Goal: Use online tool/utility: Utilize a website feature to perform a specific function

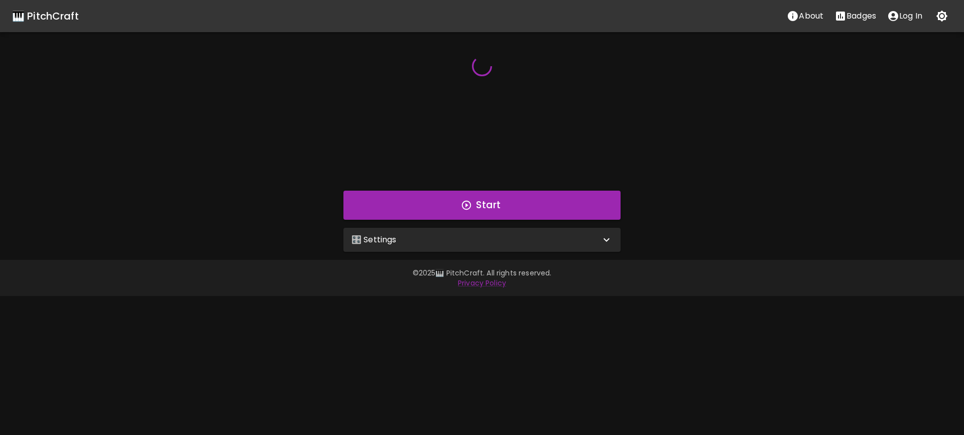
click at [468, 236] on div "🎛️ Settings" at bounding box center [475, 240] width 249 height 12
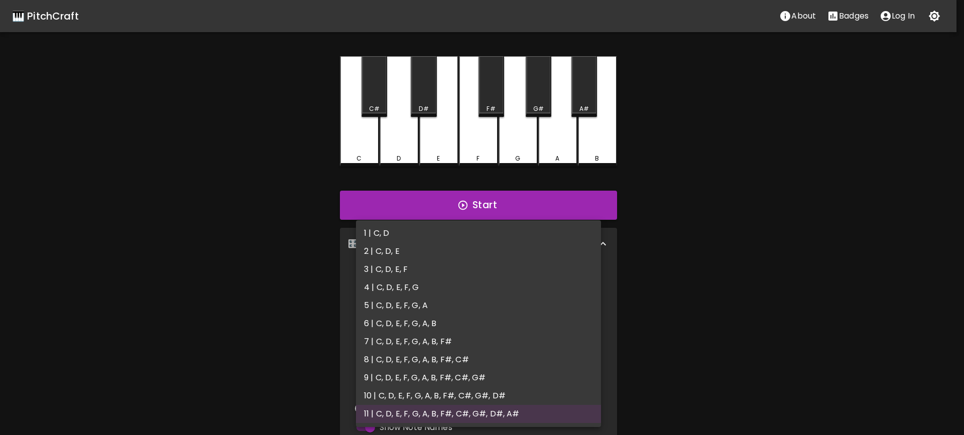
click at [491, 283] on body "🎹 PitchCraft About Badges Log In C C# D D# E F F# G G# A A# B Start 🎛️ Settings…" at bounding box center [482, 304] width 964 height 608
click at [474, 324] on li "6 | C, D, E, F, G, A, B" at bounding box center [478, 324] width 245 height 18
type input "11"
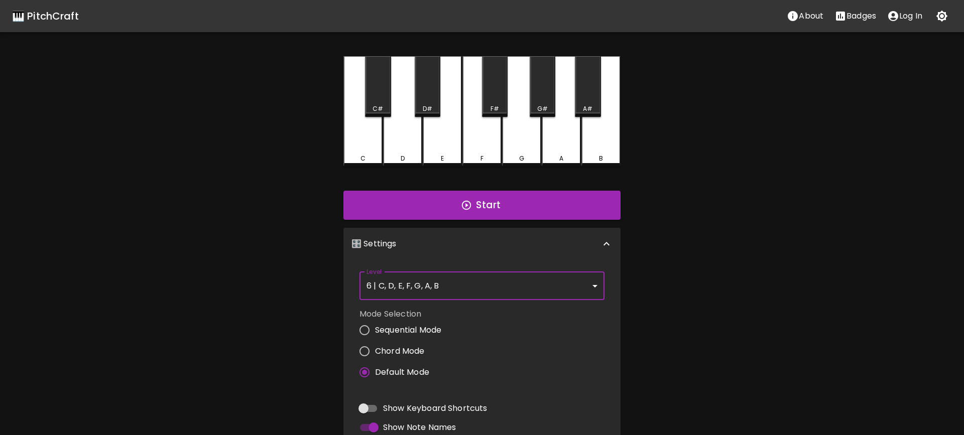
click at [472, 289] on body "🎹 PitchCraft About Badges Log In C C# D D# E F F# G G# A A# B Start 🎛️ Settings…" at bounding box center [482, 304] width 964 height 608
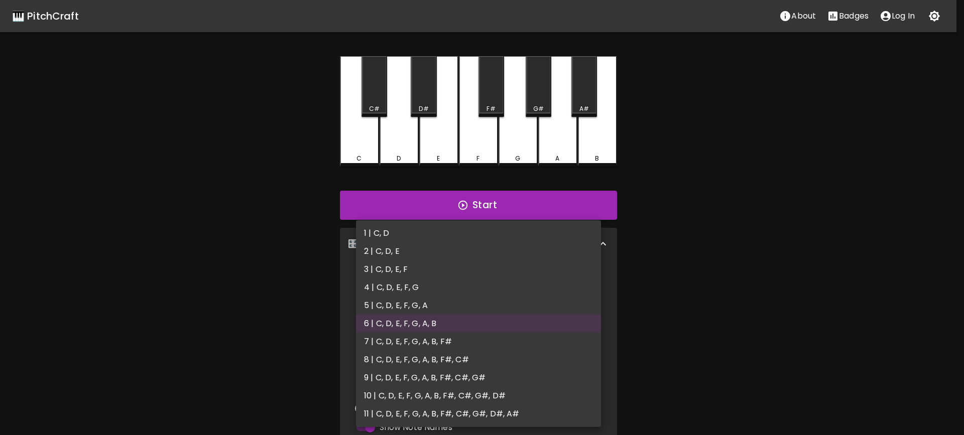
click at [677, 291] on div at bounding box center [482, 217] width 964 height 435
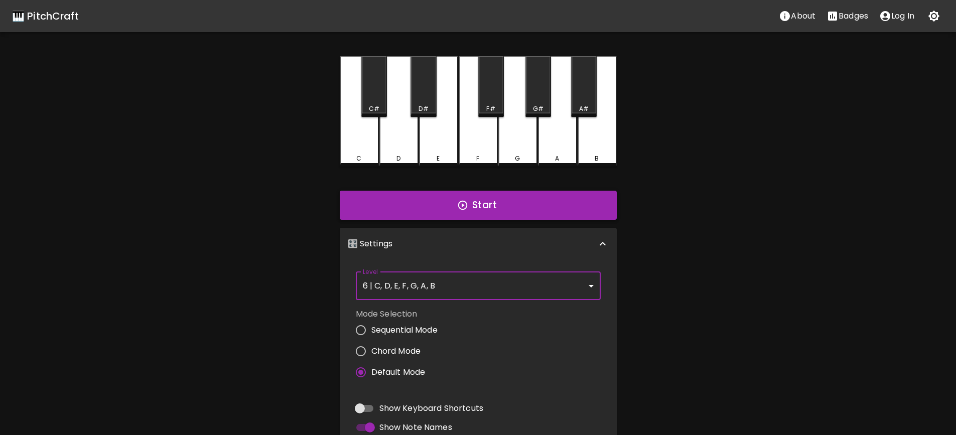
click at [485, 204] on button "Start" at bounding box center [478, 205] width 277 height 29
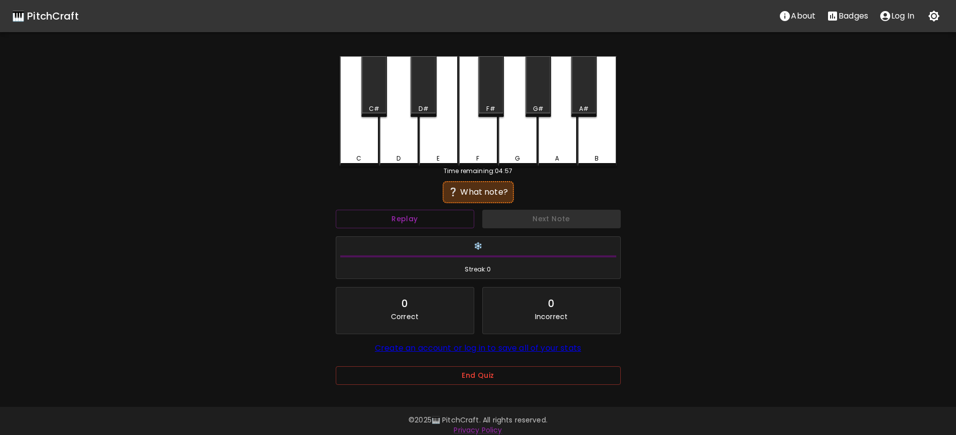
click at [401, 146] on div "D" at bounding box center [398, 111] width 39 height 110
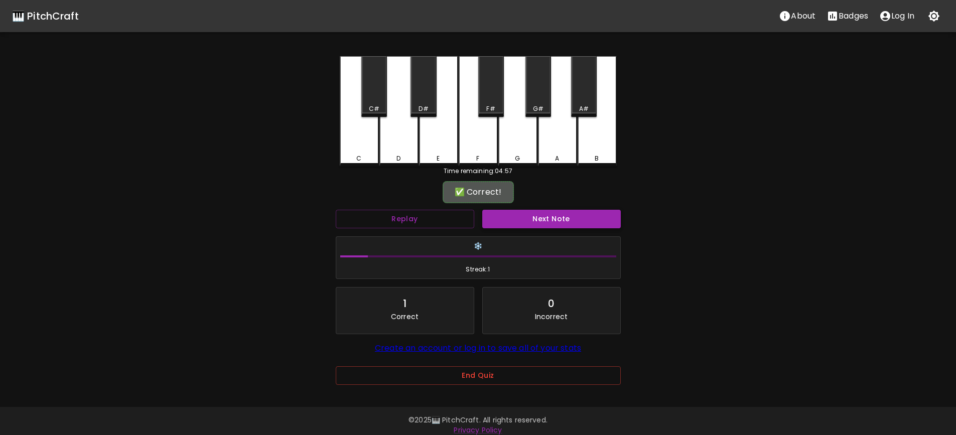
click at [539, 213] on button "Next Note" at bounding box center [551, 219] width 139 height 19
click at [553, 149] on div "A" at bounding box center [557, 110] width 39 height 108
click at [572, 222] on button "Next Note" at bounding box center [551, 219] width 139 height 19
click at [595, 156] on div "B" at bounding box center [597, 156] width 4 height 9
click at [563, 222] on button "Next Note" at bounding box center [551, 219] width 139 height 19
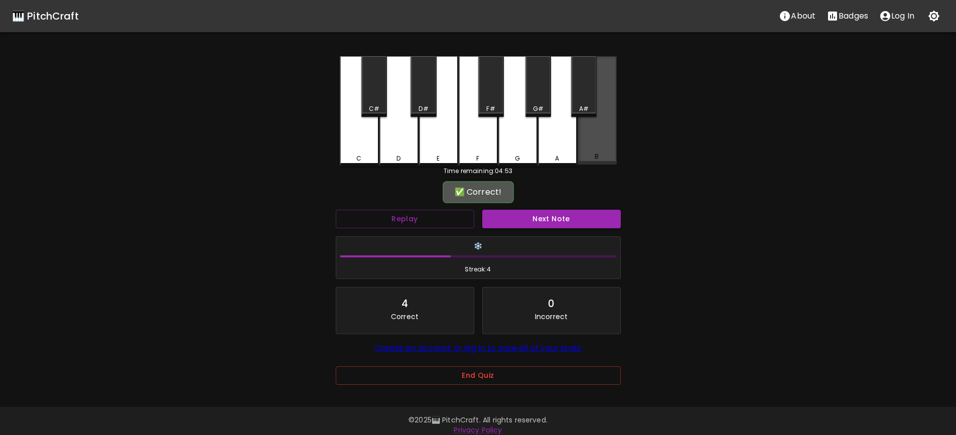
click at [591, 146] on div "B" at bounding box center [597, 110] width 39 height 108
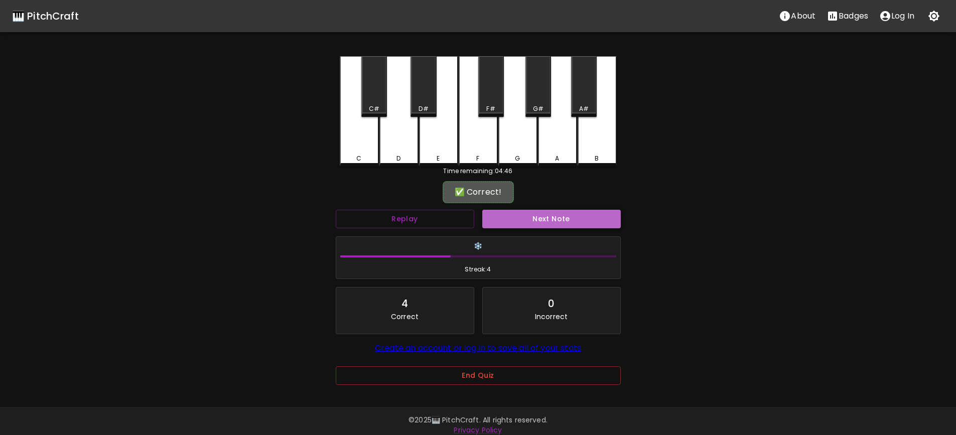
click at [572, 217] on button "Next Note" at bounding box center [551, 219] width 139 height 19
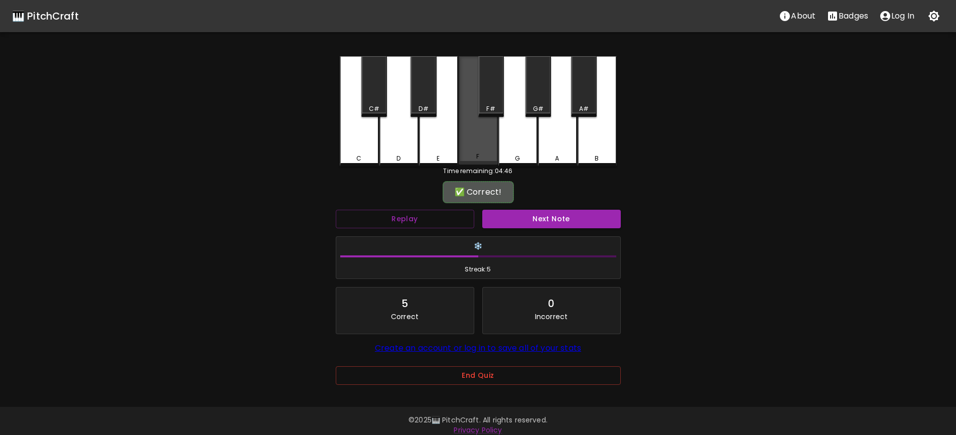
drag, startPoint x: 483, startPoint y: 158, endPoint x: 523, endPoint y: 181, distance: 45.9
click at [484, 158] on div "F" at bounding box center [478, 156] width 37 height 9
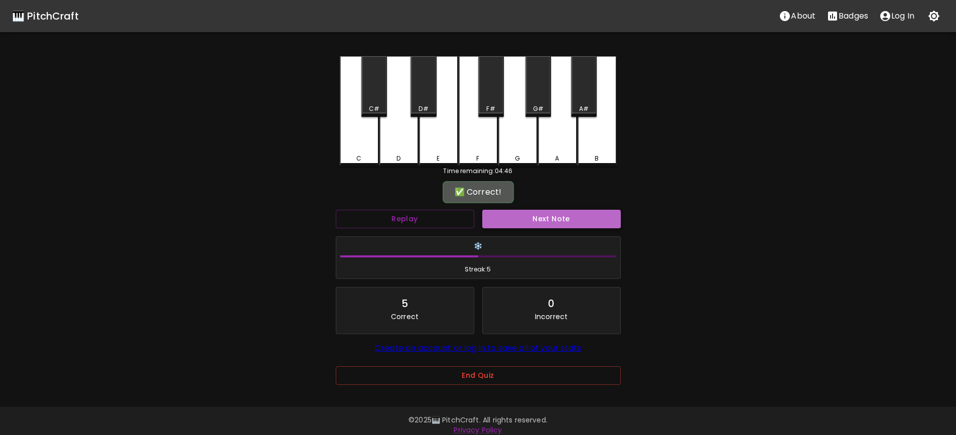
click at [559, 219] on button "Next Note" at bounding box center [551, 219] width 139 height 19
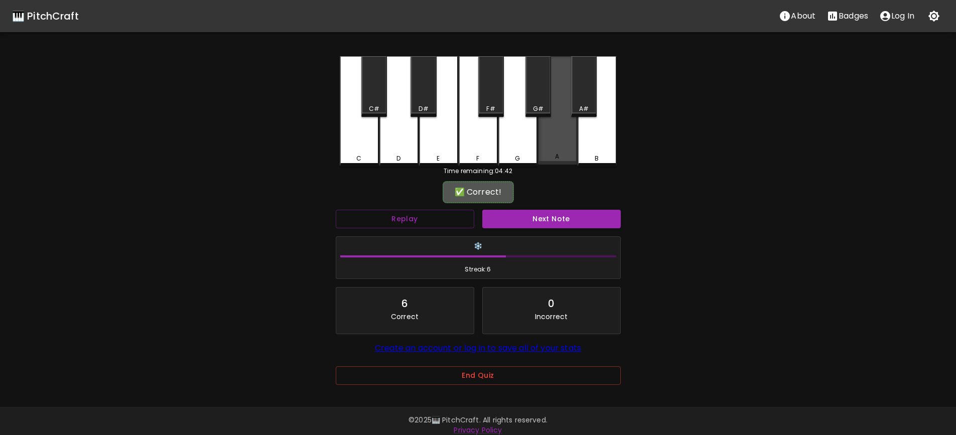
click at [560, 155] on div "A" at bounding box center [557, 156] width 37 height 9
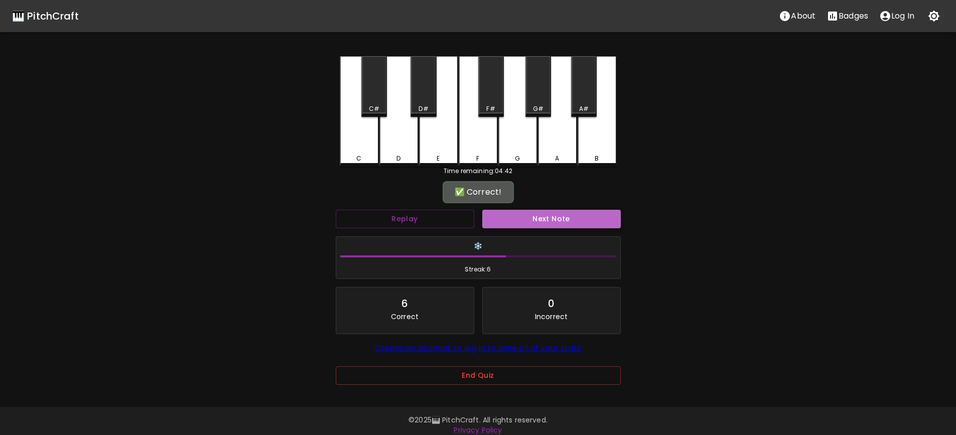
click at [560, 217] on button "Next Note" at bounding box center [551, 219] width 139 height 19
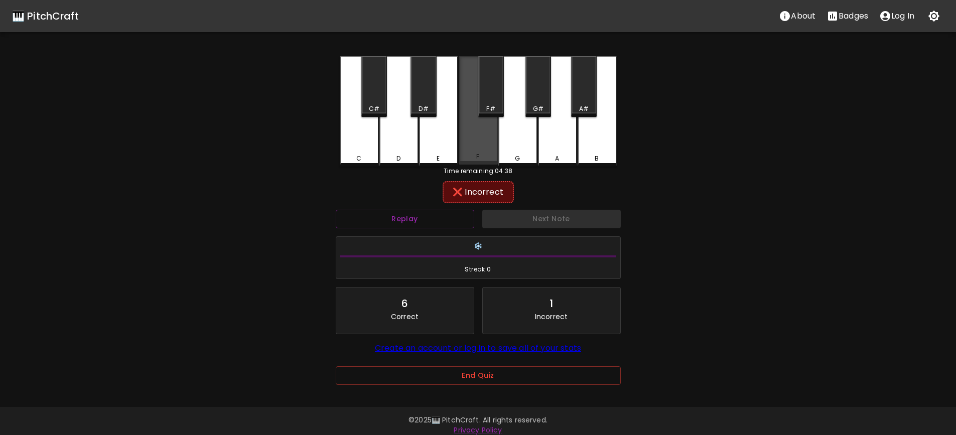
click at [492, 159] on div "F" at bounding box center [478, 156] width 37 height 9
click at [405, 230] on div "Replay" at bounding box center [405, 219] width 147 height 27
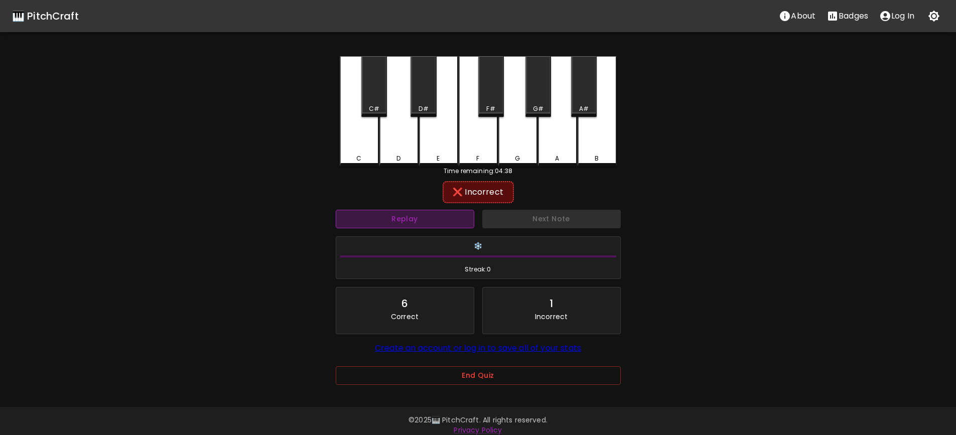
click at [409, 223] on button "Replay" at bounding box center [405, 219] width 139 height 19
drag, startPoint x: 519, startPoint y: 148, endPoint x: 520, endPoint y: 154, distance: 5.6
click at [519, 149] on div "G" at bounding box center [517, 111] width 39 height 110
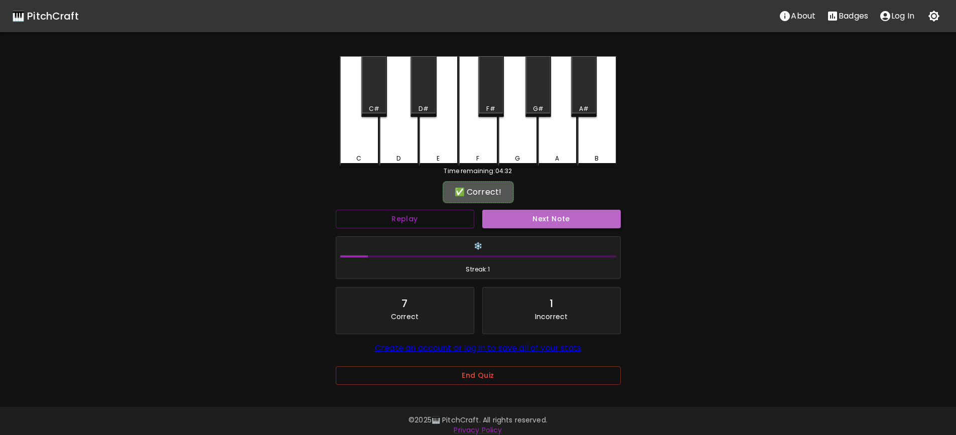
click at [551, 220] on button "Next Note" at bounding box center [551, 219] width 139 height 19
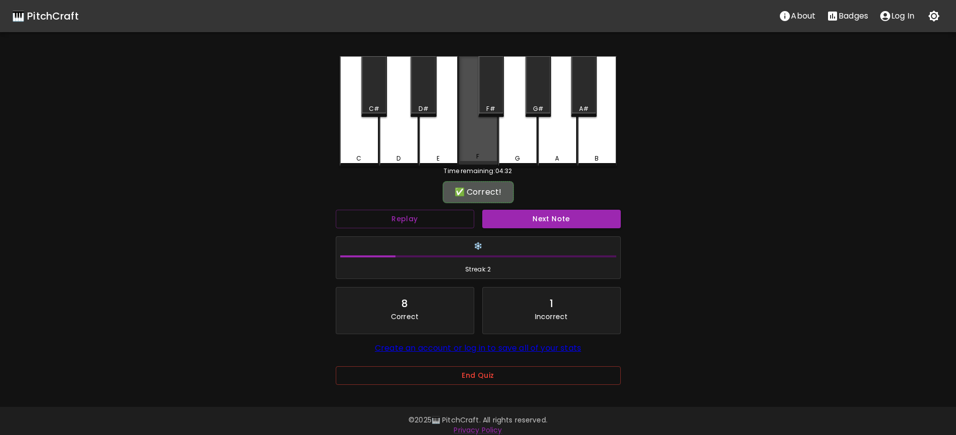
click at [494, 144] on div "F" at bounding box center [478, 110] width 39 height 108
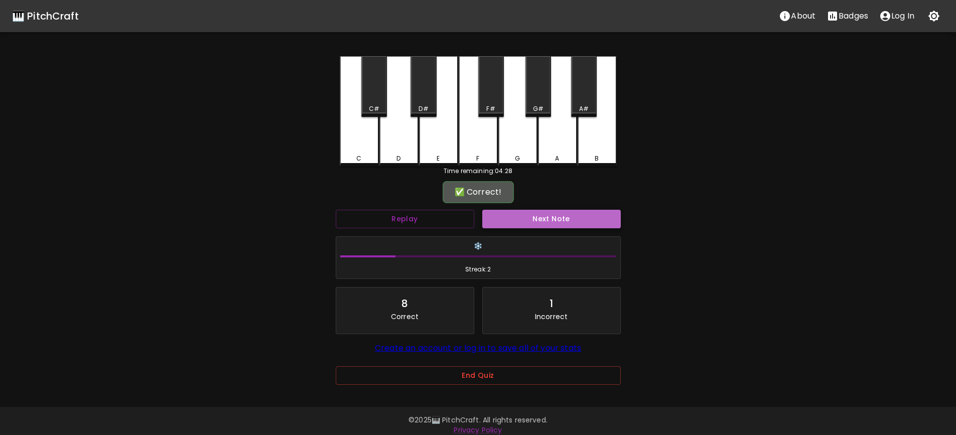
click at [562, 217] on button "Next Note" at bounding box center [551, 219] width 139 height 19
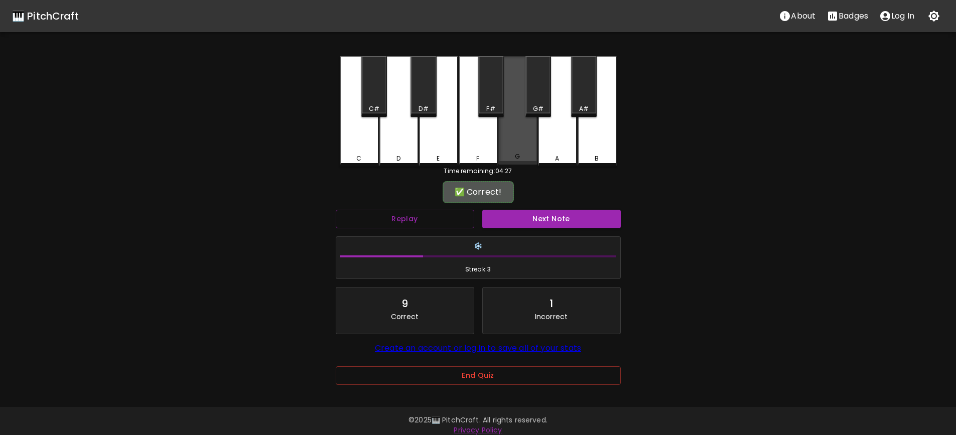
drag, startPoint x: 521, startPoint y: 149, endPoint x: 593, endPoint y: 239, distance: 115.1
click at [525, 152] on div "G" at bounding box center [517, 110] width 39 height 108
click at [554, 218] on button "Next Note" at bounding box center [551, 219] width 139 height 19
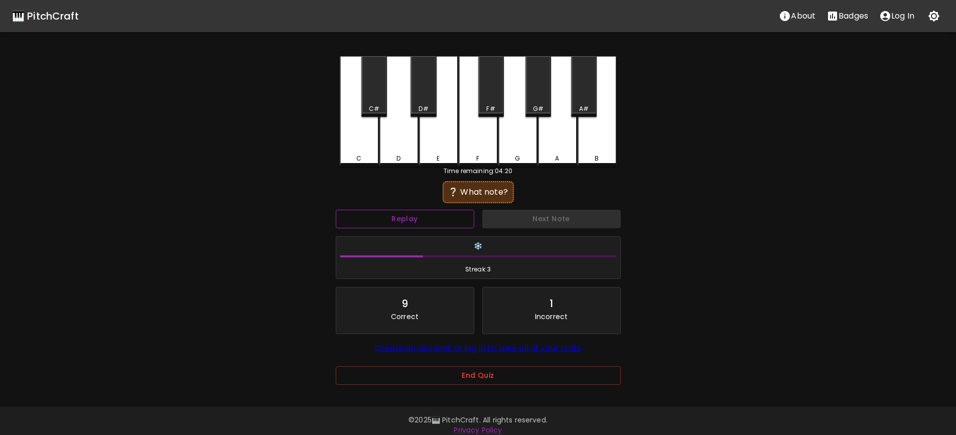
click at [445, 219] on button "Replay" at bounding box center [405, 219] width 139 height 19
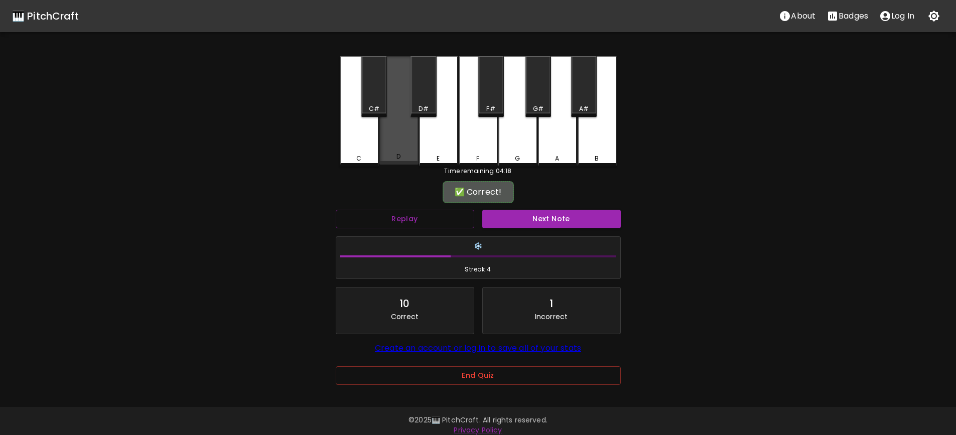
drag, startPoint x: 402, startPoint y: 158, endPoint x: 423, endPoint y: 160, distance: 20.7
click at [403, 158] on div "D" at bounding box center [398, 156] width 37 height 9
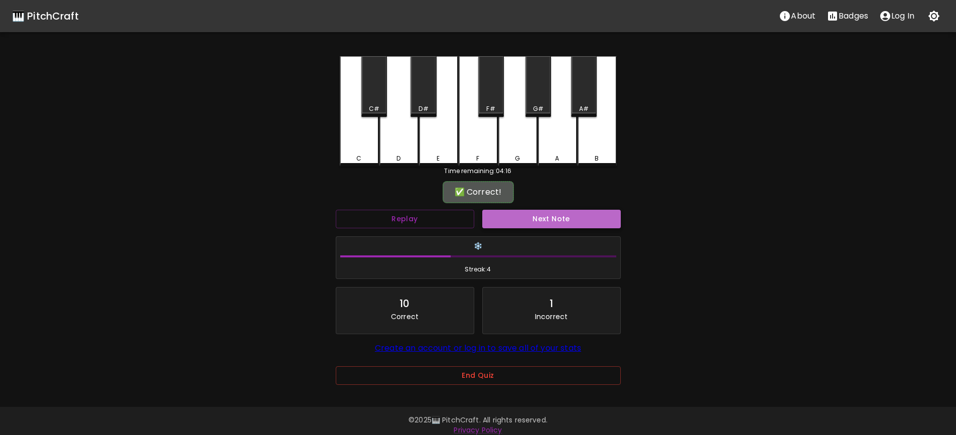
click at [566, 220] on button "Next Note" at bounding box center [551, 219] width 139 height 19
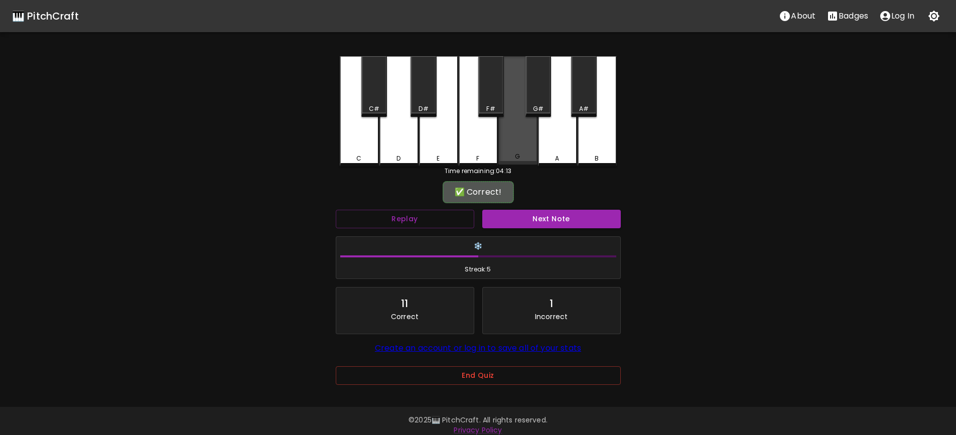
click at [528, 144] on div "G" at bounding box center [517, 110] width 39 height 108
click at [560, 217] on button "Next Note" at bounding box center [551, 219] width 139 height 19
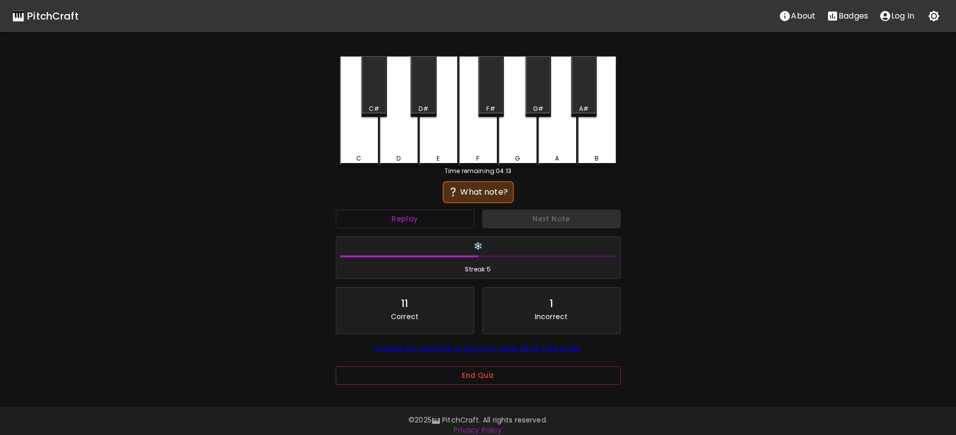
click at [600, 160] on div "B" at bounding box center [597, 158] width 37 height 9
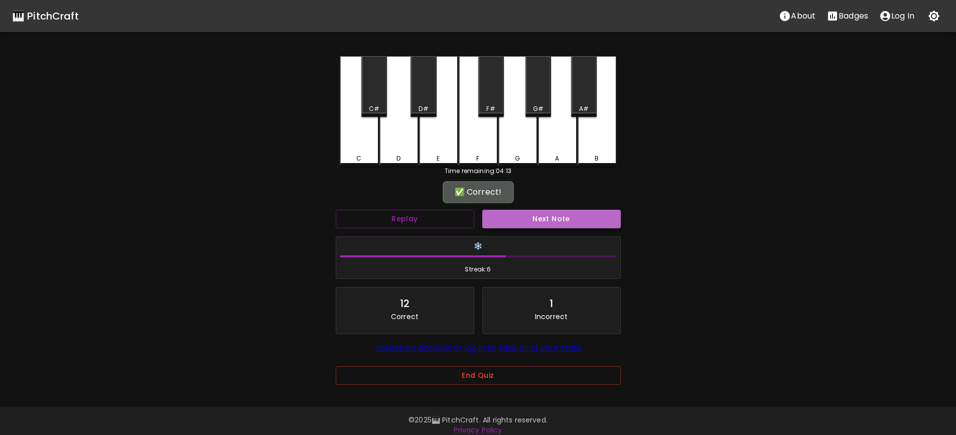
click at [564, 222] on button "Next Note" at bounding box center [551, 219] width 139 height 19
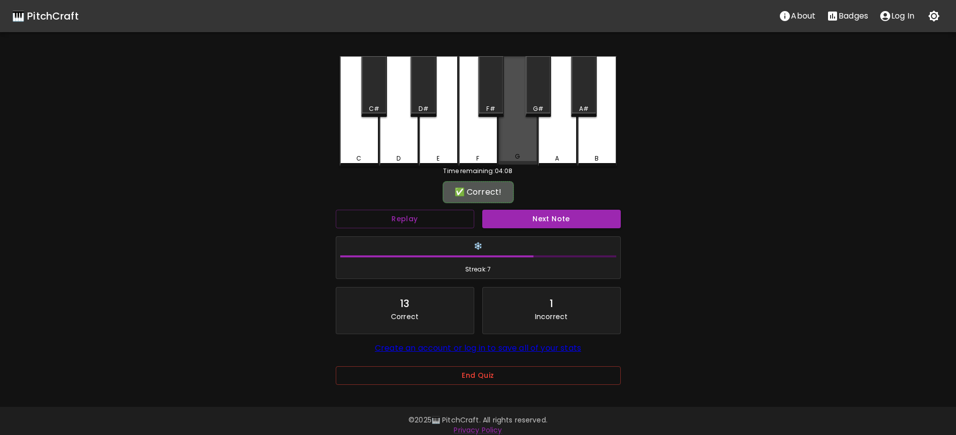
click at [526, 150] on div "G" at bounding box center [517, 110] width 39 height 108
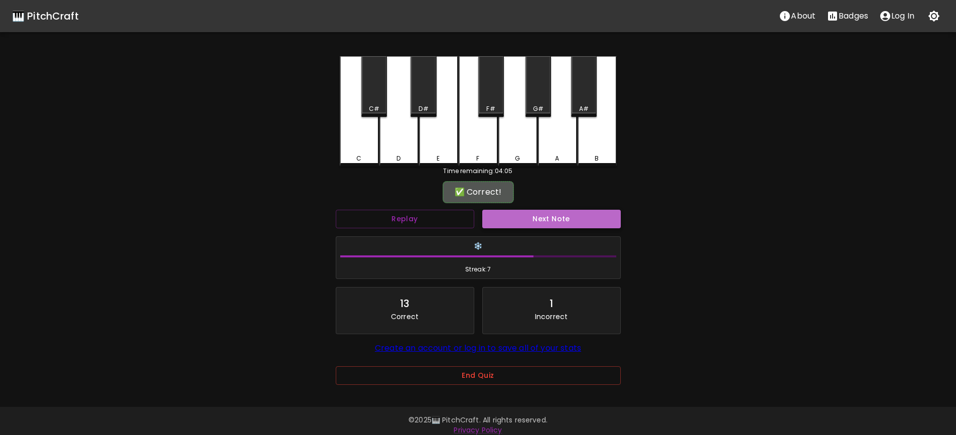
click at [560, 218] on button "Next Note" at bounding box center [551, 219] width 139 height 19
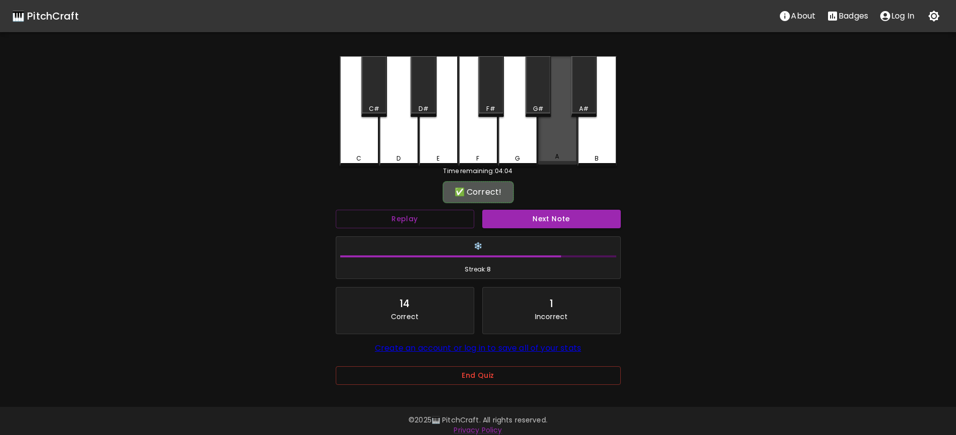
click at [554, 158] on div "A" at bounding box center [557, 156] width 37 height 9
click at [556, 221] on button "Next Note" at bounding box center [551, 219] width 139 height 19
click at [555, 145] on div "A" at bounding box center [557, 110] width 39 height 108
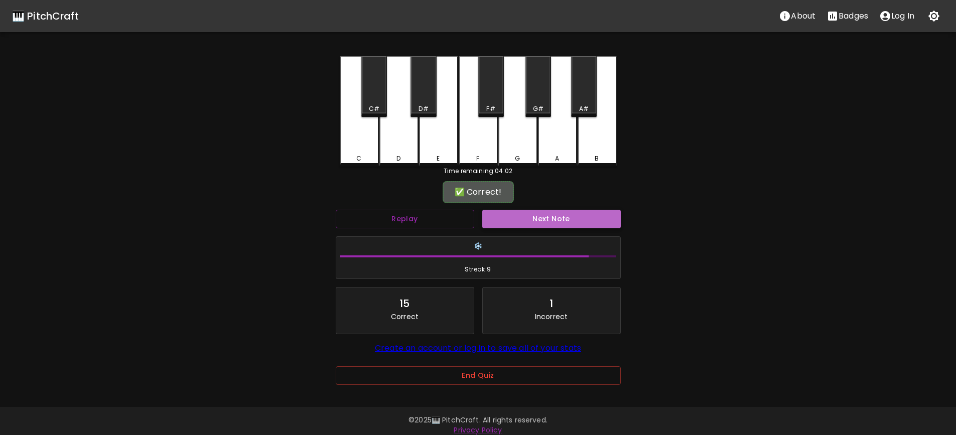
click at [570, 218] on button "Next Note" at bounding box center [551, 219] width 139 height 19
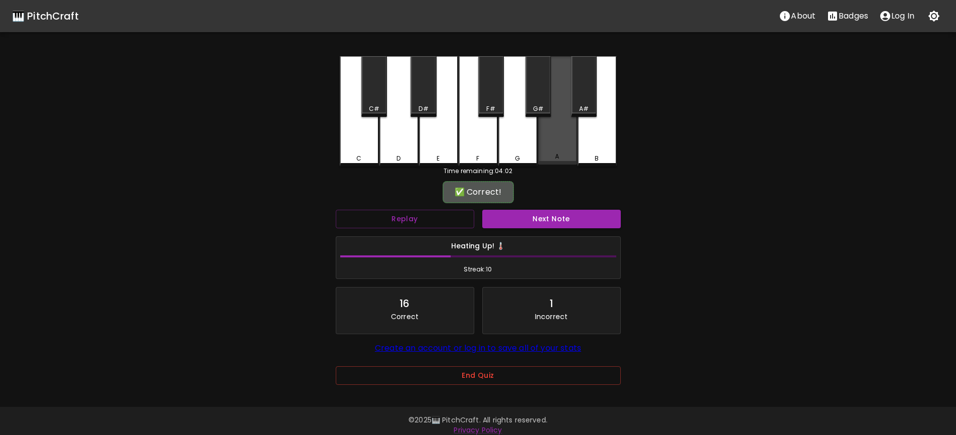
click at [555, 146] on div "A" at bounding box center [557, 110] width 39 height 108
click at [561, 218] on button "Next Note" at bounding box center [551, 219] width 139 height 19
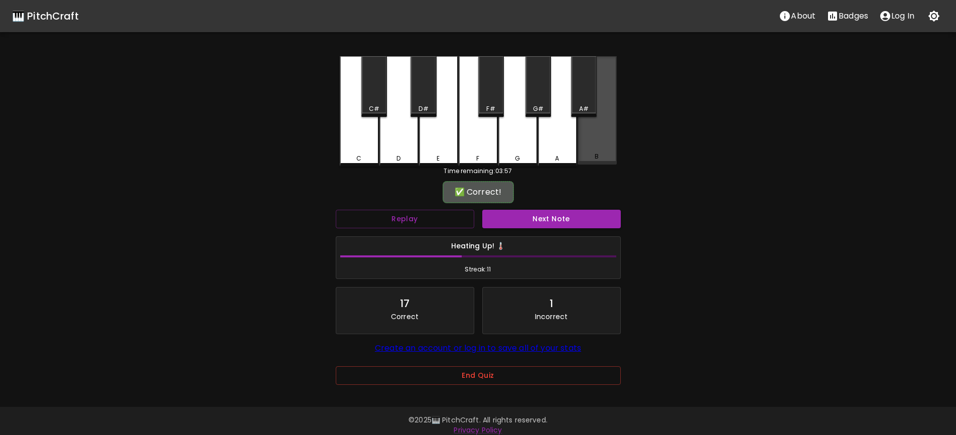
click at [590, 157] on div "B" at bounding box center [597, 156] width 37 height 9
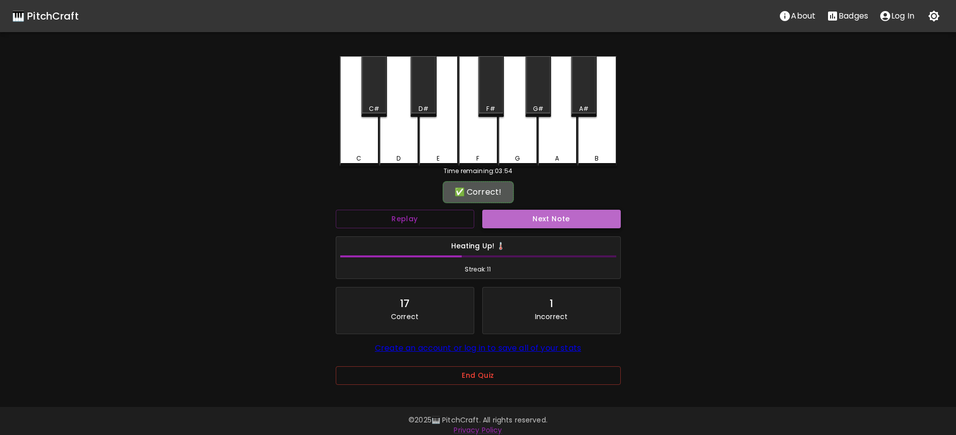
click at [563, 217] on button "Next Note" at bounding box center [551, 219] width 139 height 19
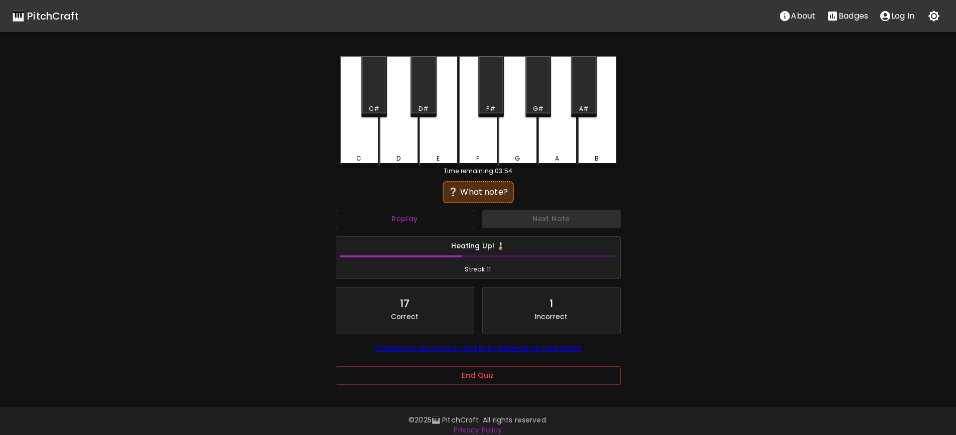
click at [359, 149] on div "C" at bounding box center [359, 111] width 39 height 110
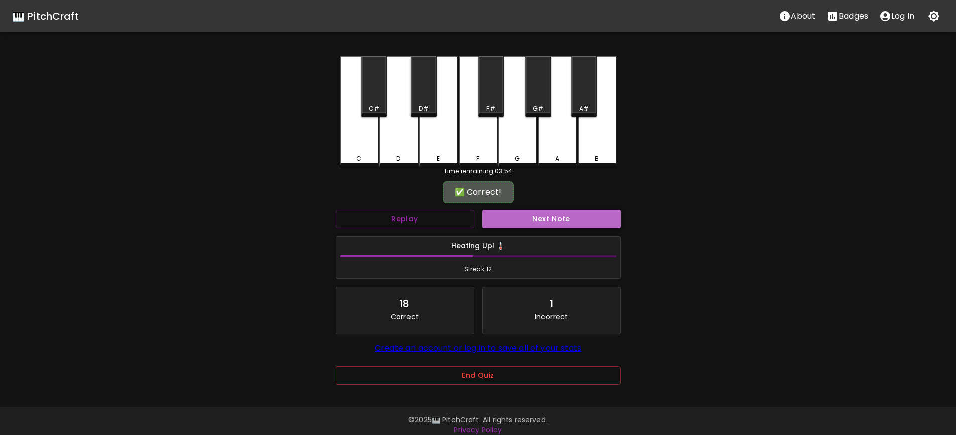
click at [552, 216] on button "Next Note" at bounding box center [551, 219] width 139 height 19
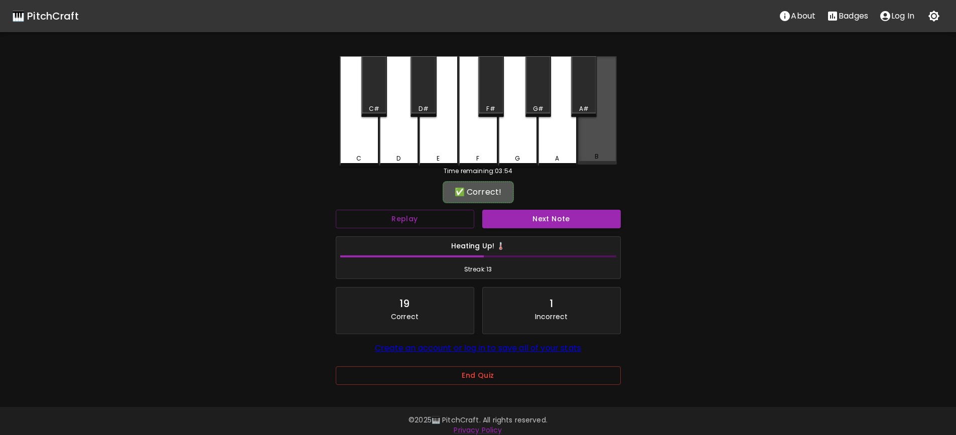
click at [598, 154] on div "B" at bounding box center [597, 110] width 39 height 108
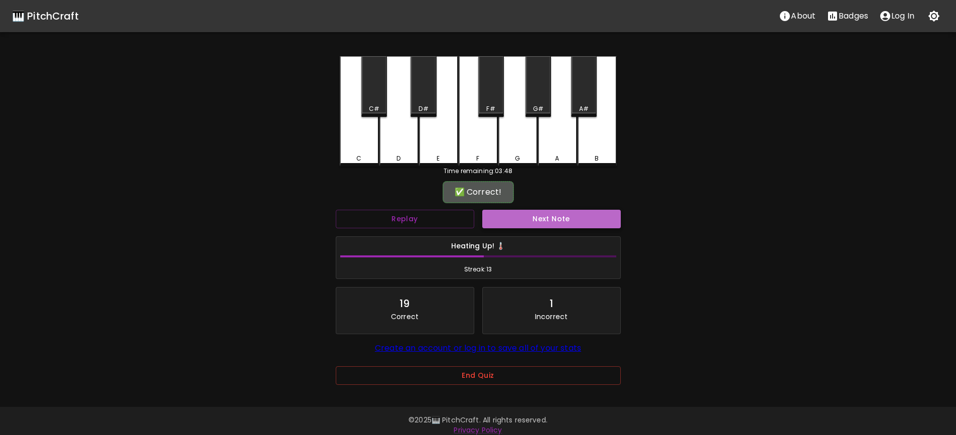
click at [565, 218] on button "Next Note" at bounding box center [551, 219] width 139 height 19
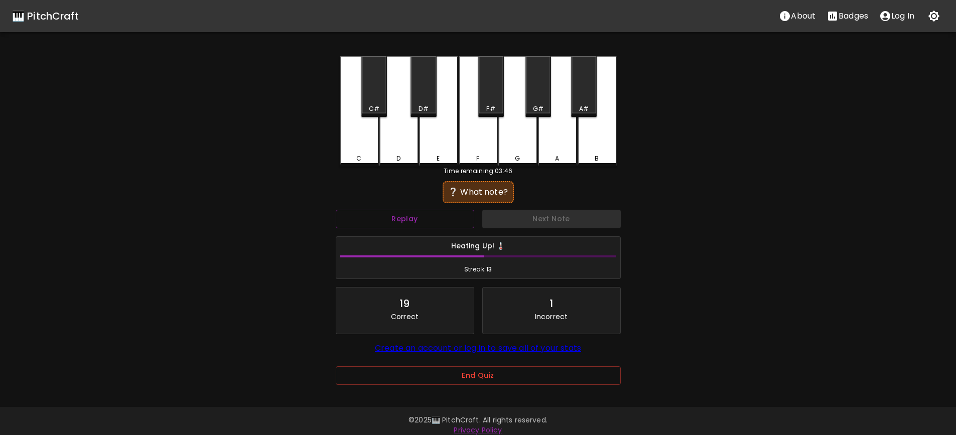
click at [529, 153] on div "G" at bounding box center [517, 111] width 39 height 110
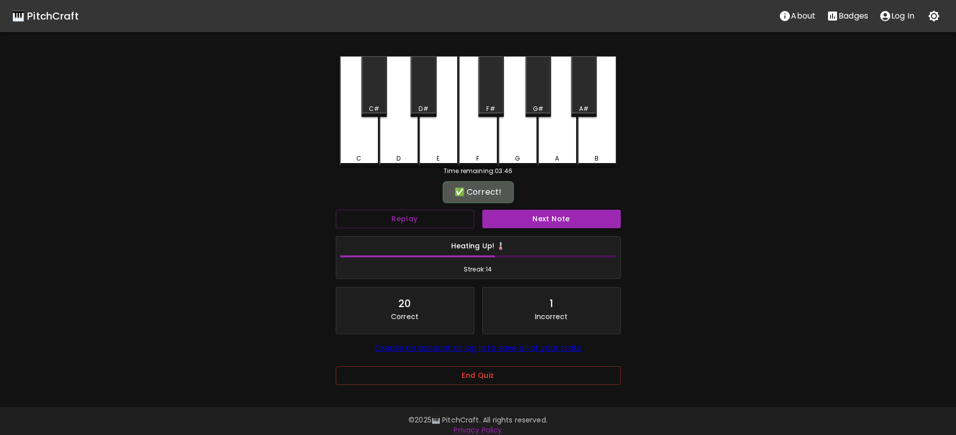
click at [558, 217] on button "Next Note" at bounding box center [551, 219] width 139 height 19
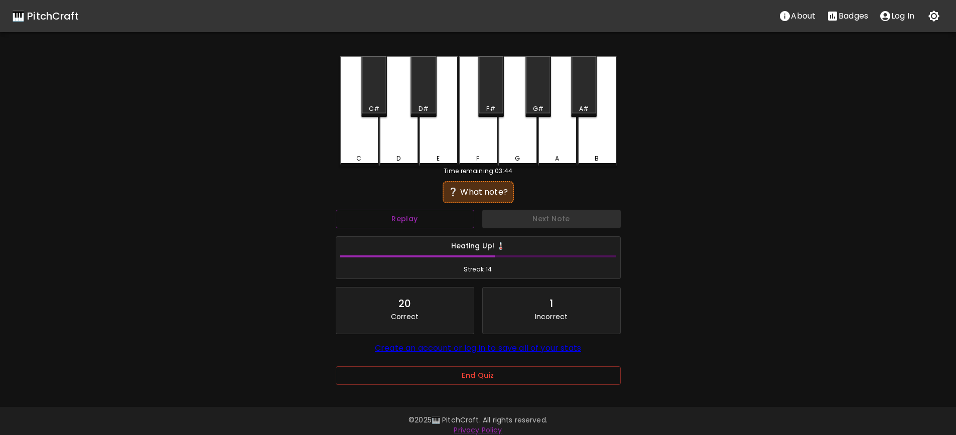
drag, startPoint x: 507, startPoint y: 155, endPoint x: 492, endPoint y: 154, distance: 14.6
click at [497, 154] on div "C C# D D# E F F# G G# A A# B" at bounding box center [478, 111] width 277 height 110
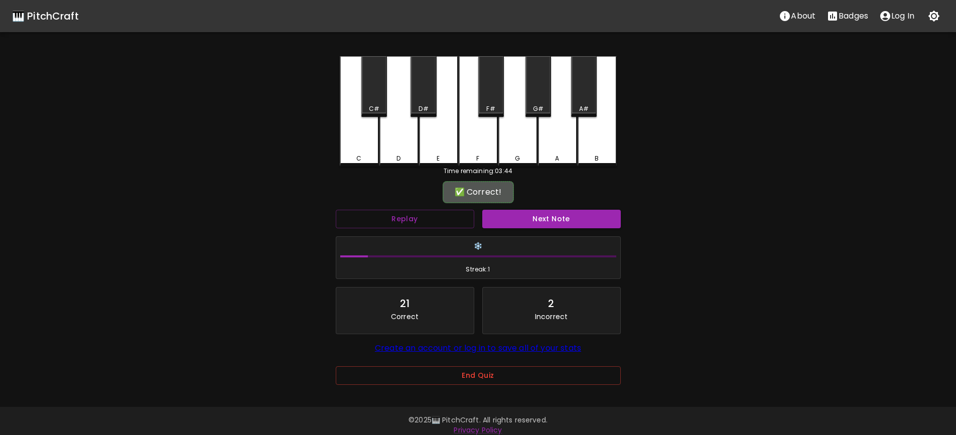
click at [486, 148] on div "F" at bounding box center [478, 111] width 39 height 110
click at [564, 217] on button "Next Note" at bounding box center [551, 219] width 139 height 19
drag, startPoint x: 485, startPoint y: 154, endPoint x: 498, endPoint y: 158, distance: 14.0
click at [487, 154] on div "F" at bounding box center [478, 156] width 37 height 9
click at [551, 221] on button "Next Note" at bounding box center [551, 219] width 139 height 19
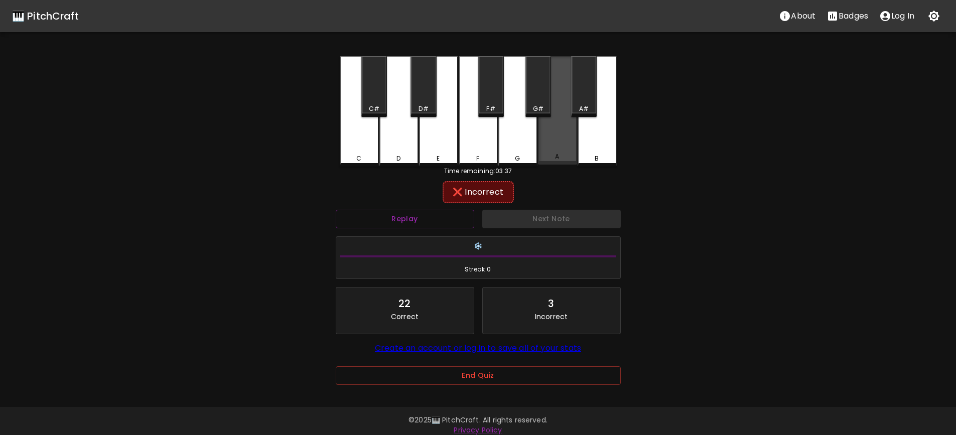
click at [565, 159] on div "A" at bounding box center [557, 156] width 37 height 9
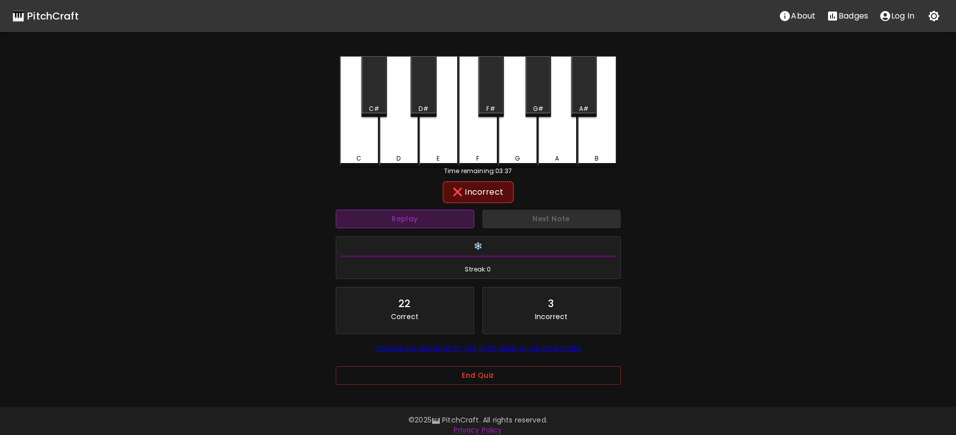
click at [430, 220] on button "Replay" at bounding box center [405, 219] width 139 height 19
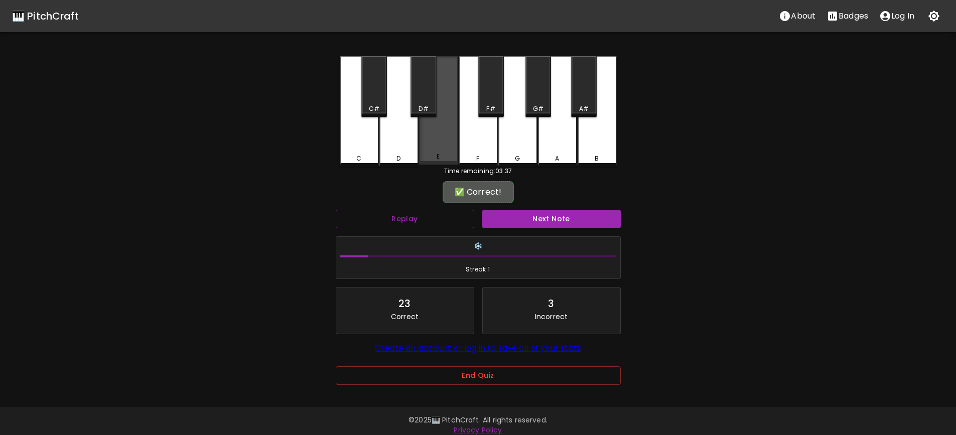
click at [443, 141] on div "E" at bounding box center [438, 110] width 39 height 108
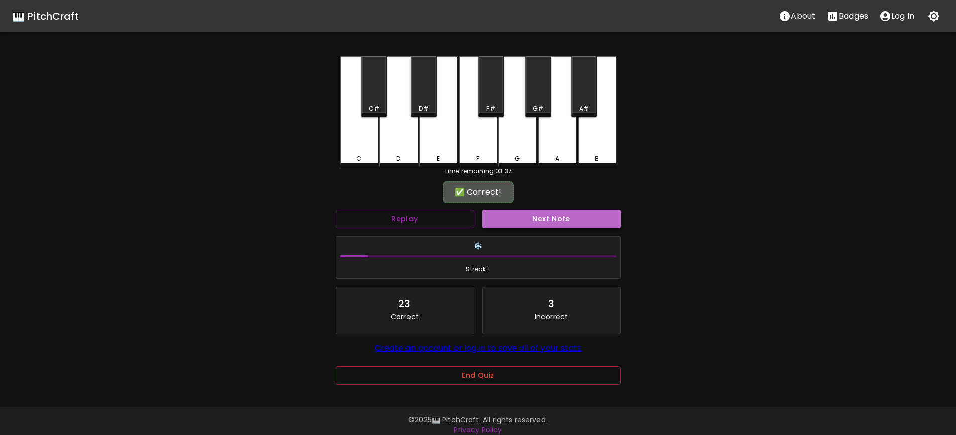
click at [562, 214] on button "Next Note" at bounding box center [551, 219] width 139 height 19
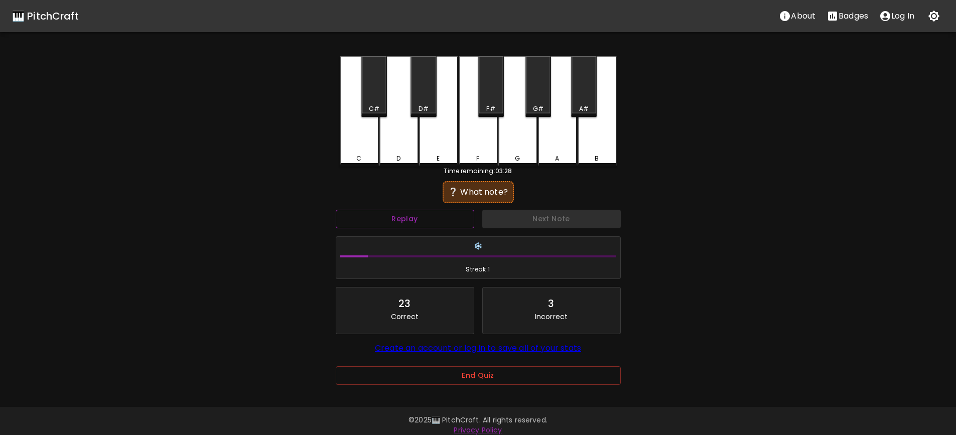
click at [450, 216] on button "Replay" at bounding box center [405, 219] width 139 height 19
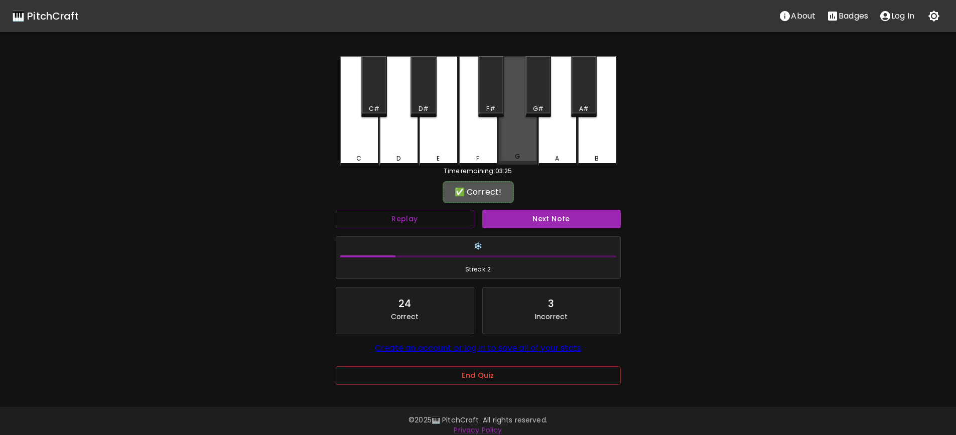
click at [533, 141] on div "G" at bounding box center [517, 110] width 39 height 108
click at [564, 215] on button "Next Note" at bounding box center [551, 219] width 139 height 19
click at [525, 149] on div "G" at bounding box center [517, 110] width 39 height 108
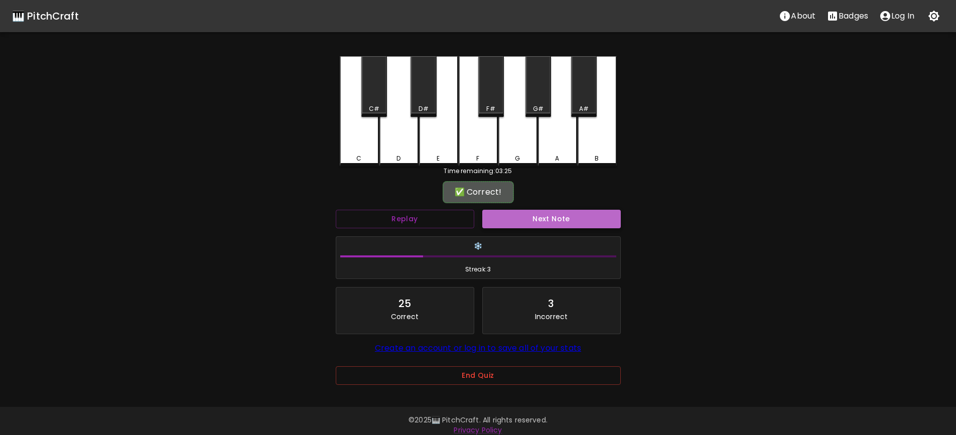
click at [555, 221] on button "Next Note" at bounding box center [551, 219] width 139 height 19
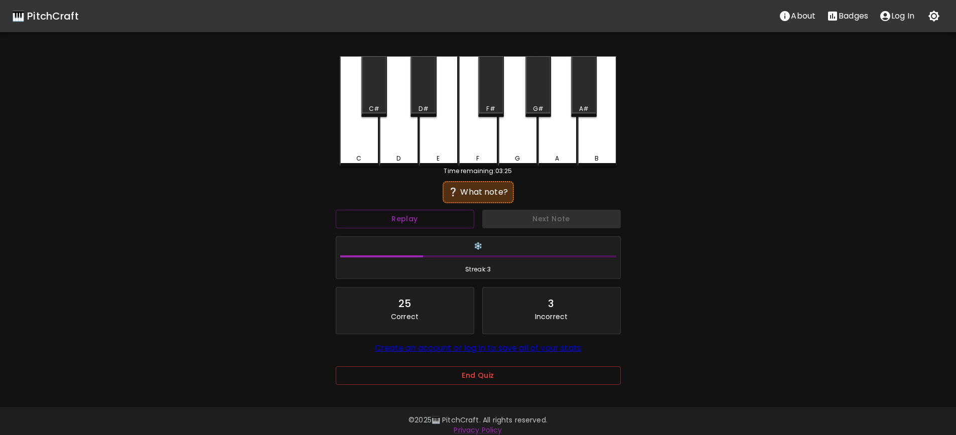
click at [486, 154] on div "F" at bounding box center [478, 158] width 37 height 9
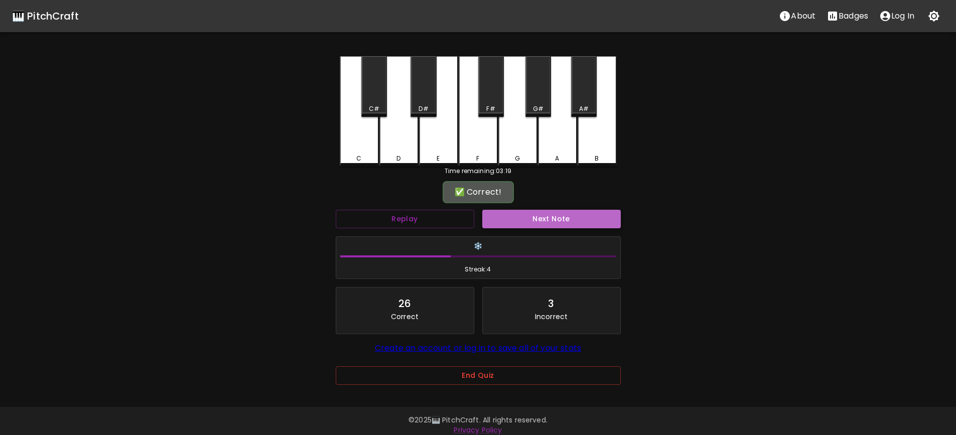
click at [558, 221] on button "Next Note" at bounding box center [551, 219] width 139 height 19
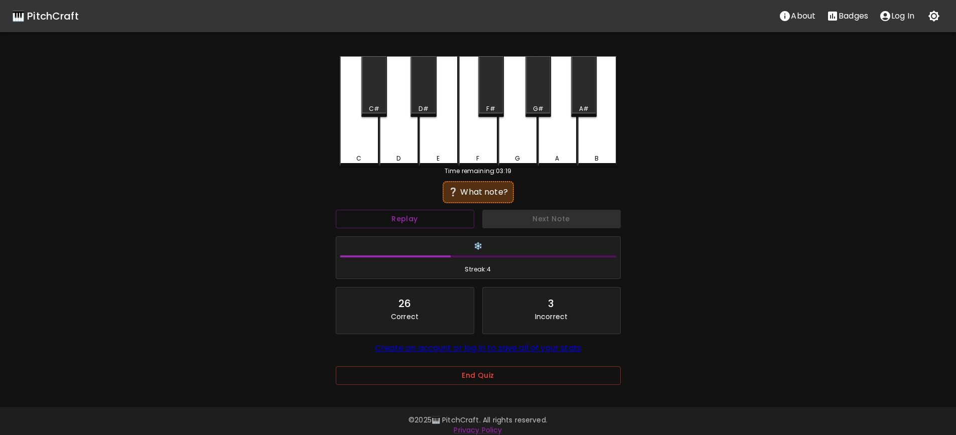
click at [365, 148] on div "C" at bounding box center [359, 111] width 39 height 110
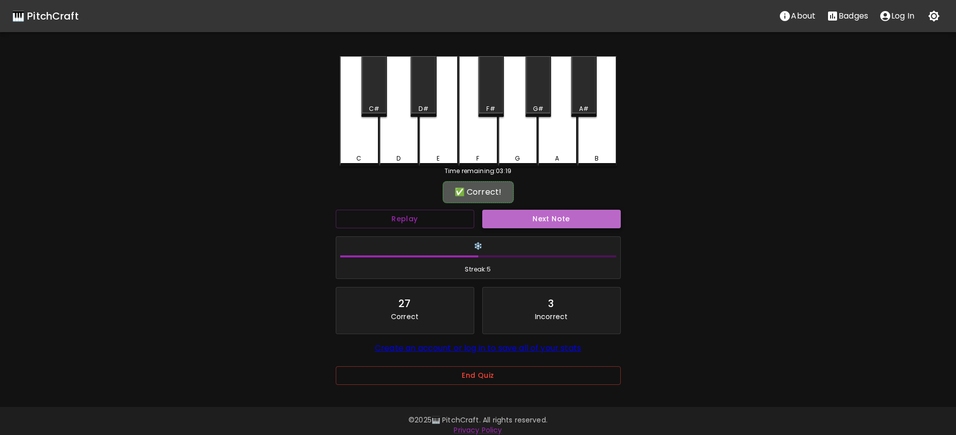
click at [548, 218] on button "Next Note" at bounding box center [551, 219] width 139 height 19
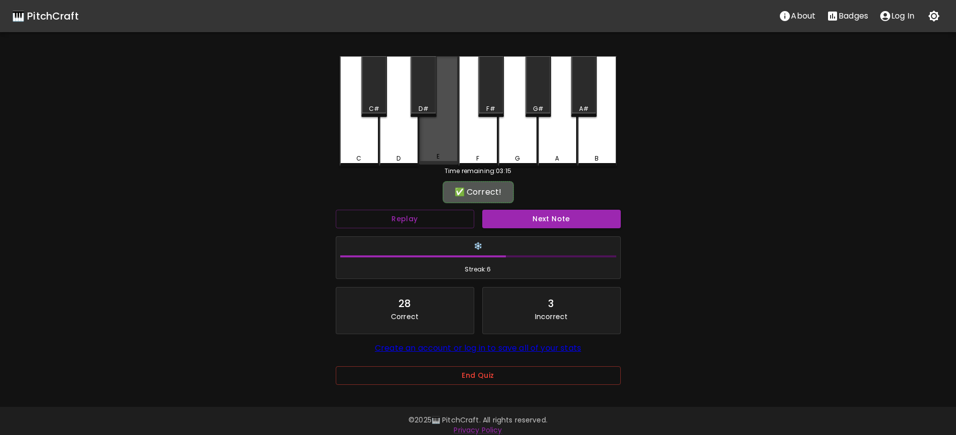
click at [433, 152] on div "E" at bounding box center [438, 110] width 39 height 108
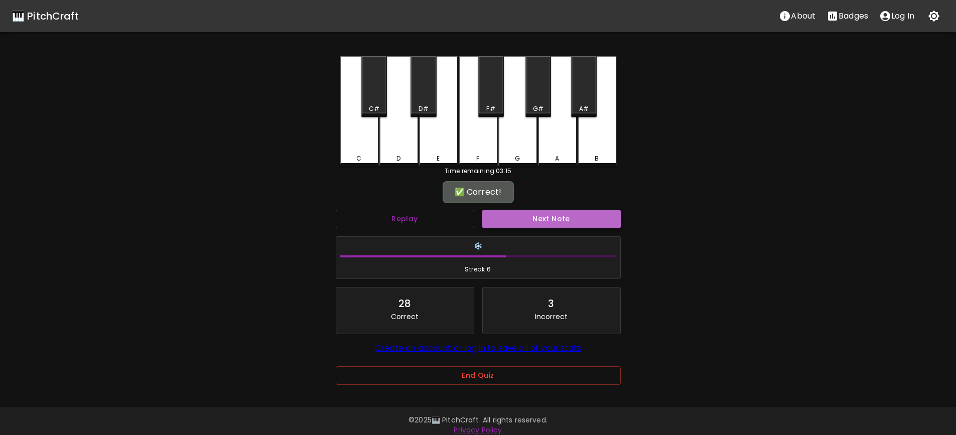
click at [558, 216] on button "Next Note" at bounding box center [551, 219] width 139 height 19
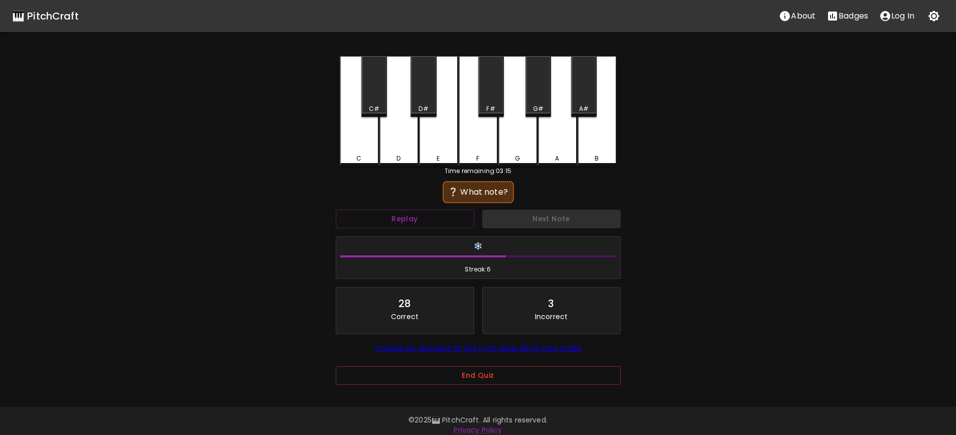
click at [593, 144] on div "B" at bounding box center [597, 111] width 39 height 110
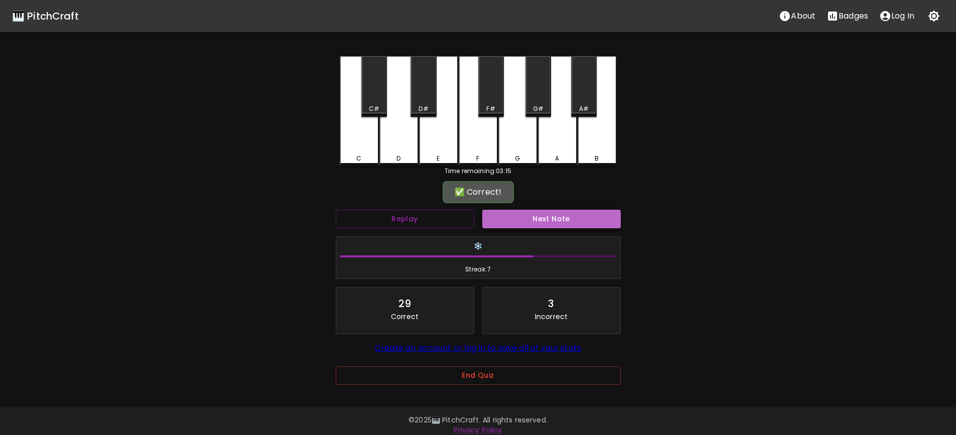
click at [552, 217] on button "Next Note" at bounding box center [551, 219] width 139 height 19
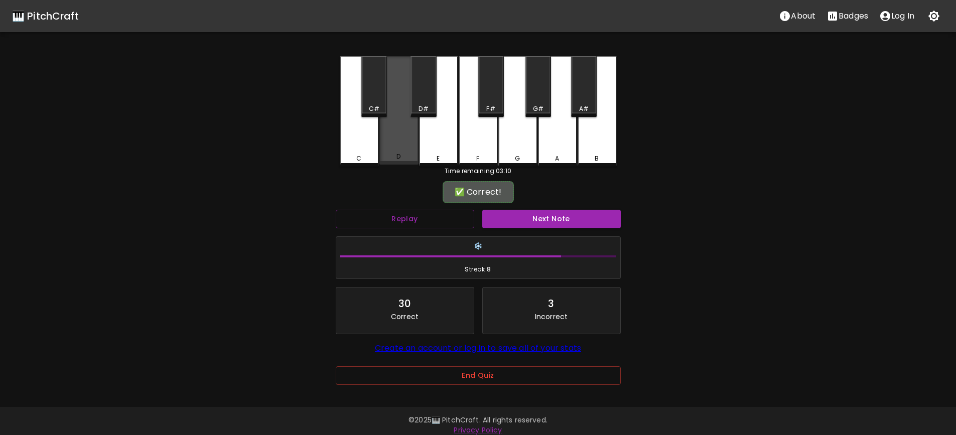
click at [406, 157] on div "D" at bounding box center [398, 156] width 37 height 9
click at [553, 222] on button "Next Note" at bounding box center [551, 219] width 139 height 19
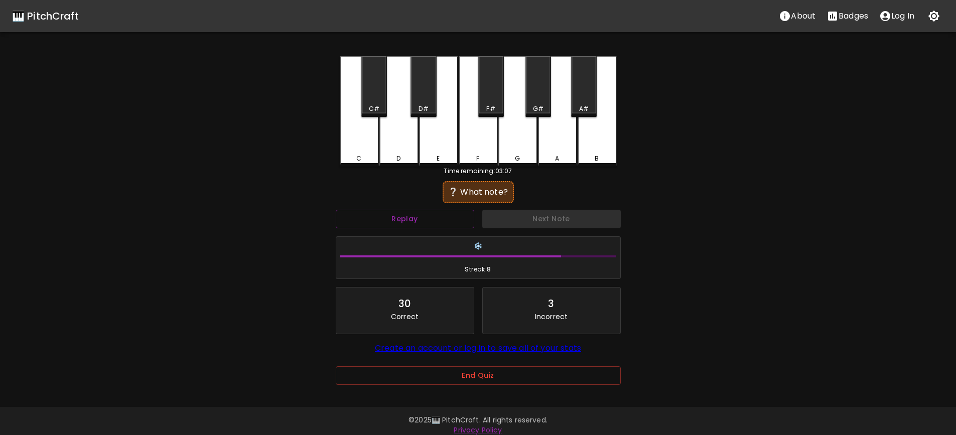
click at [521, 159] on div "G" at bounding box center [517, 158] width 37 height 9
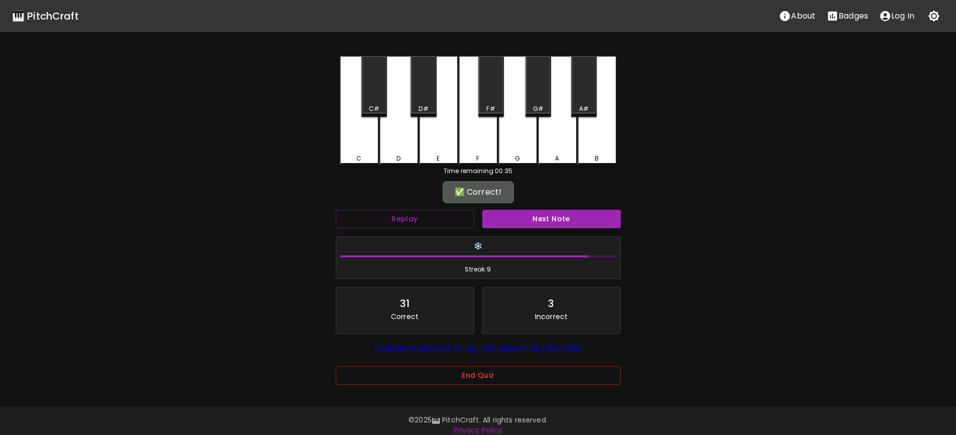
click at [511, 224] on button "Next Note" at bounding box center [551, 219] width 139 height 19
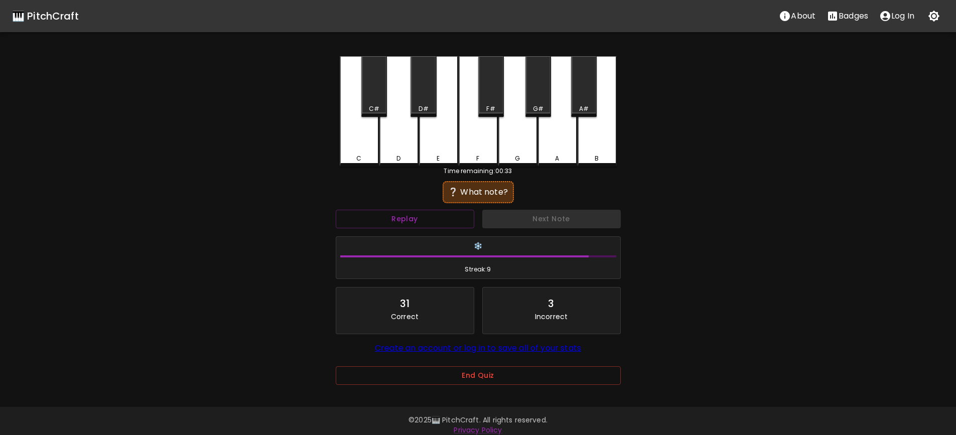
click at [390, 128] on div "D" at bounding box center [398, 111] width 39 height 110
